Goal: Information Seeking & Learning: Learn about a topic

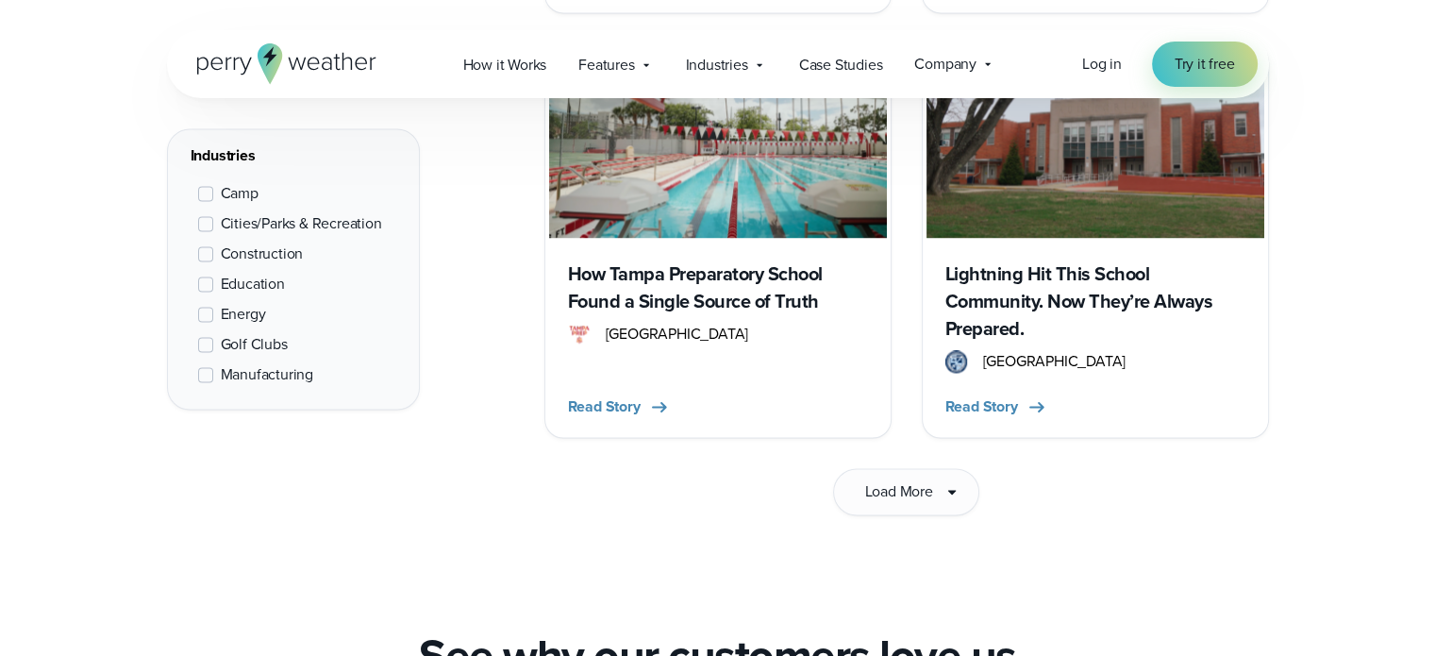
scroll to position [3122, 0]
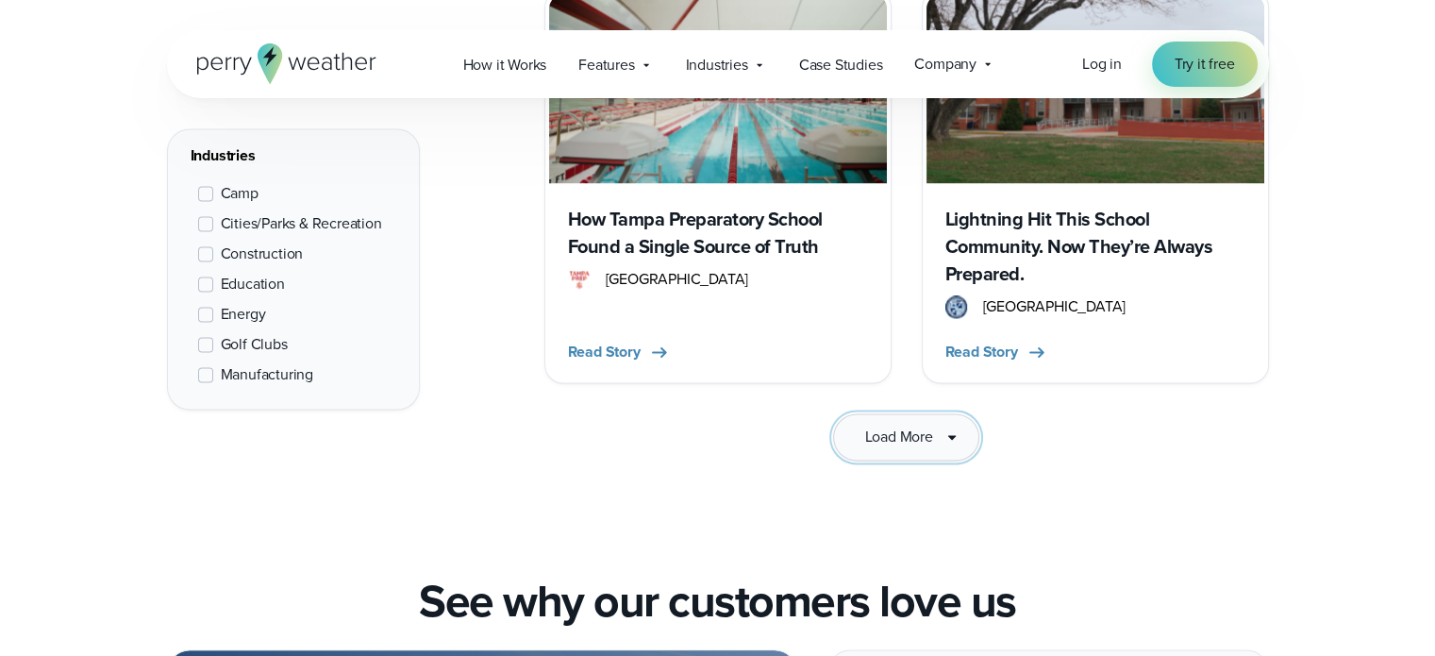
click at [930, 425] on span "Load More" at bounding box center [898, 436] width 68 height 23
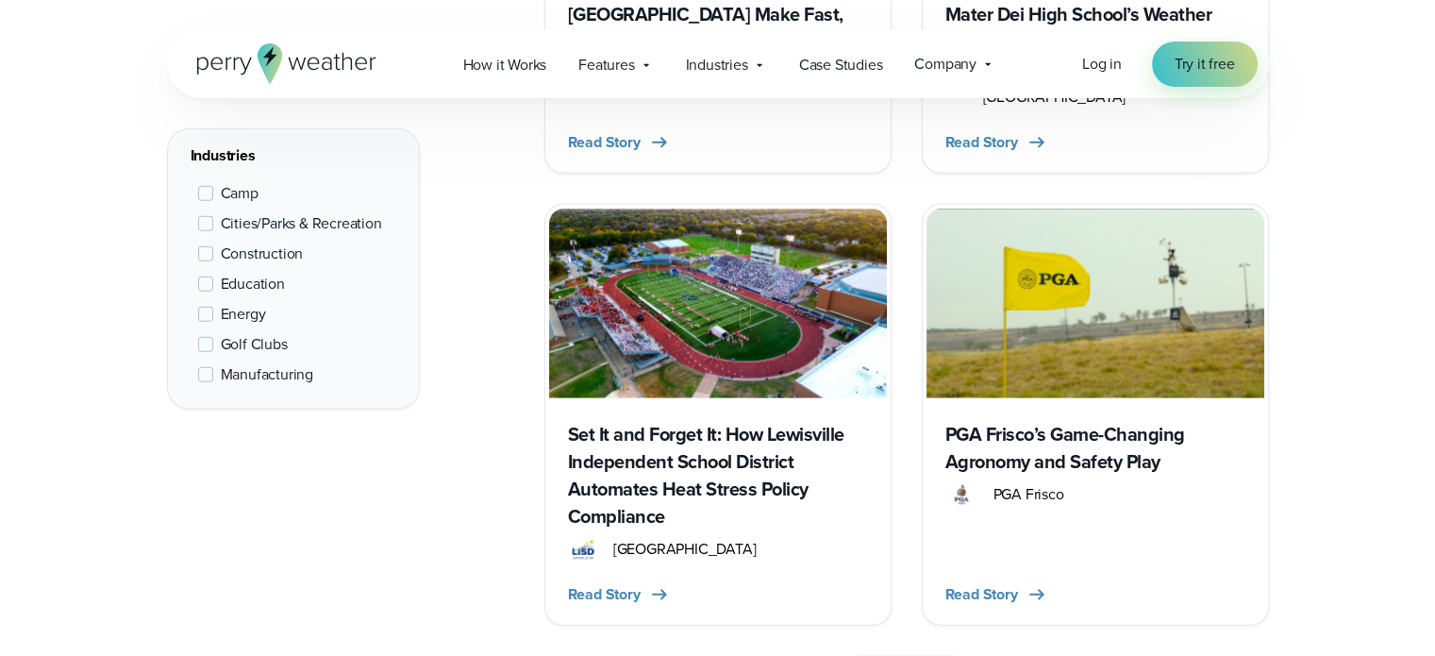
scroll to position [5575, 0]
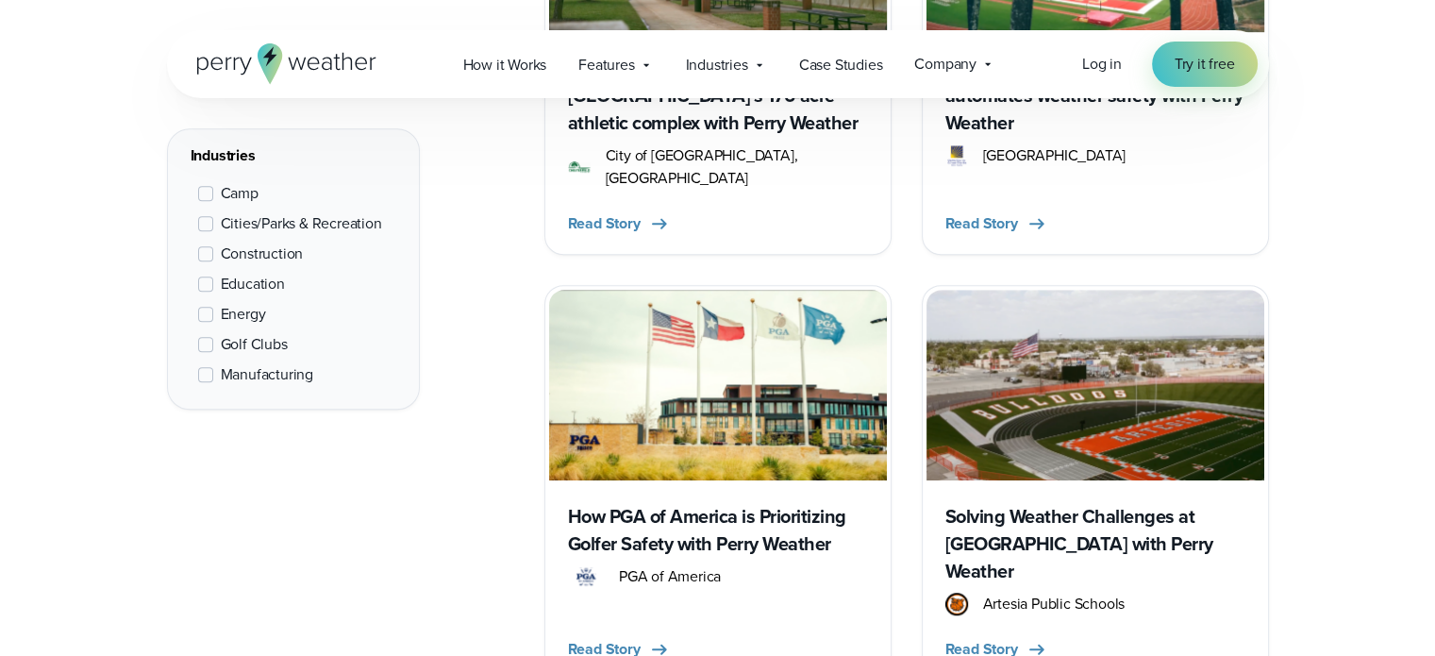
scroll to position [8217, 0]
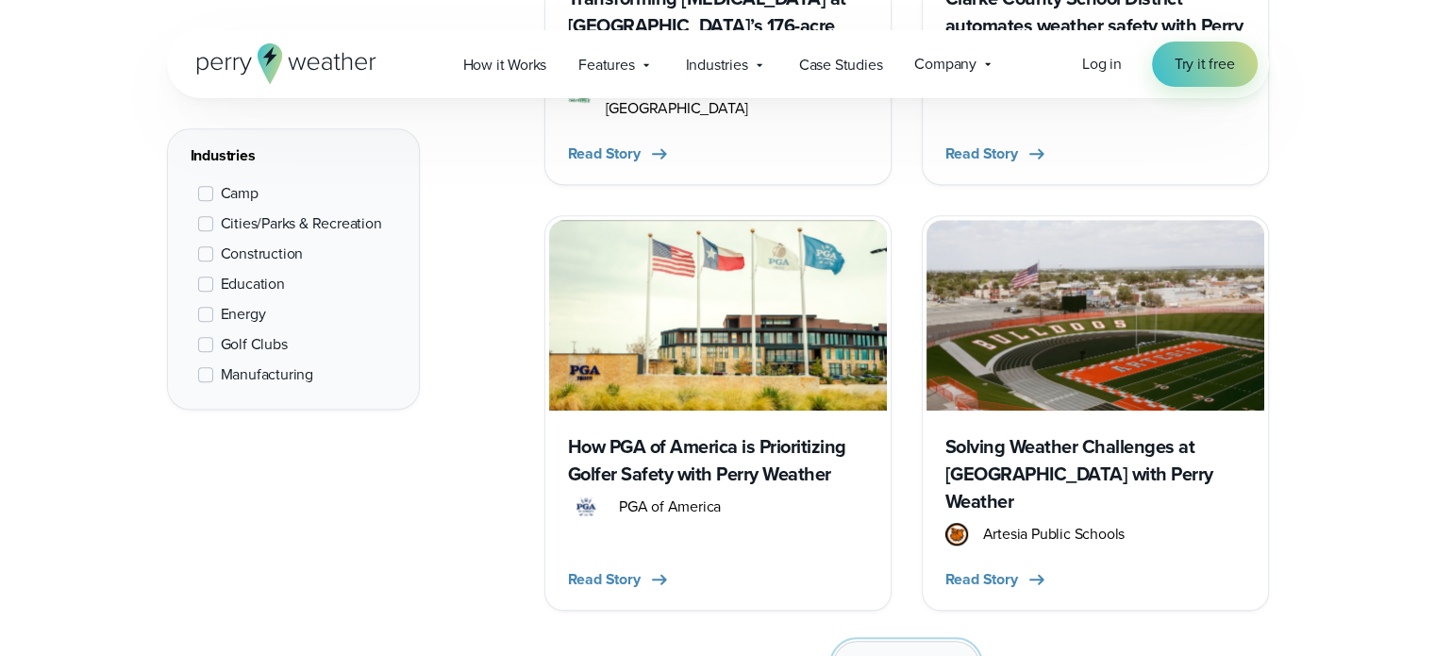
click at [909, 641] on button "Load More" at bounding box center [905, 664] width 145 height 47
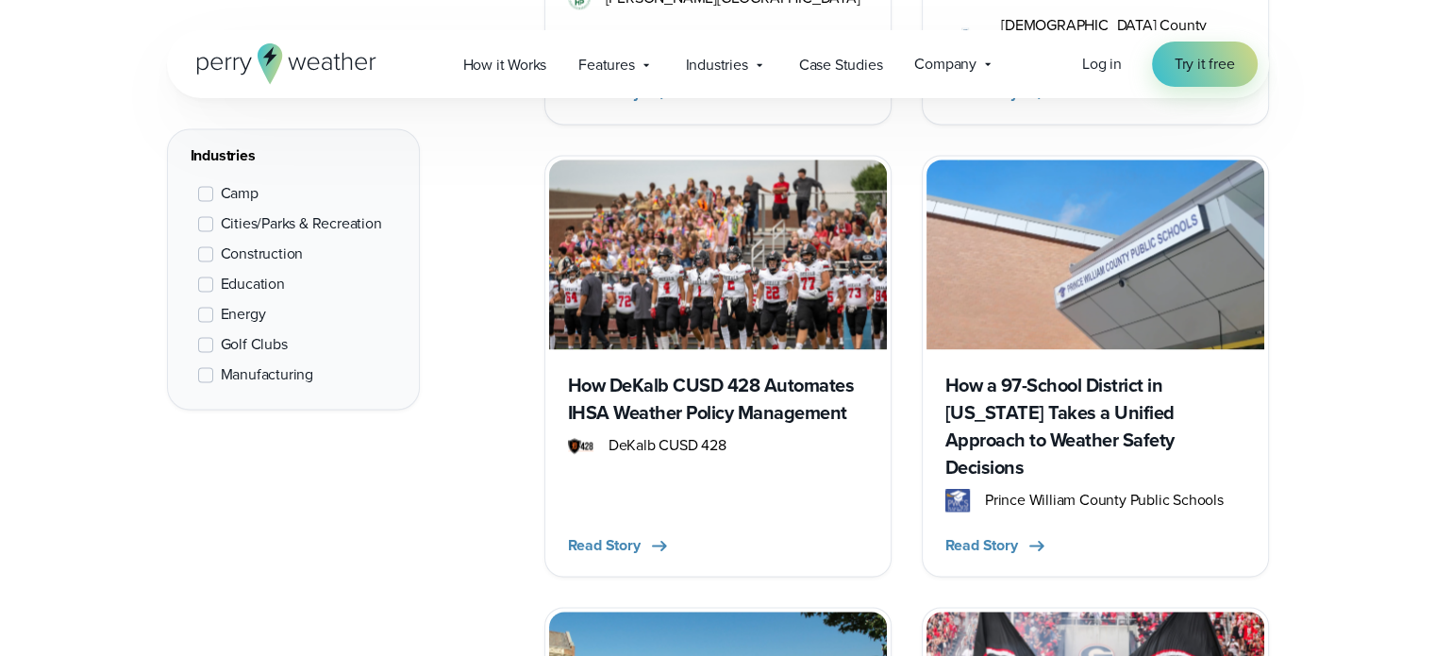
scroll to position [10103, 0]
